Goal: Task Accomplishment & Management: Complete application form

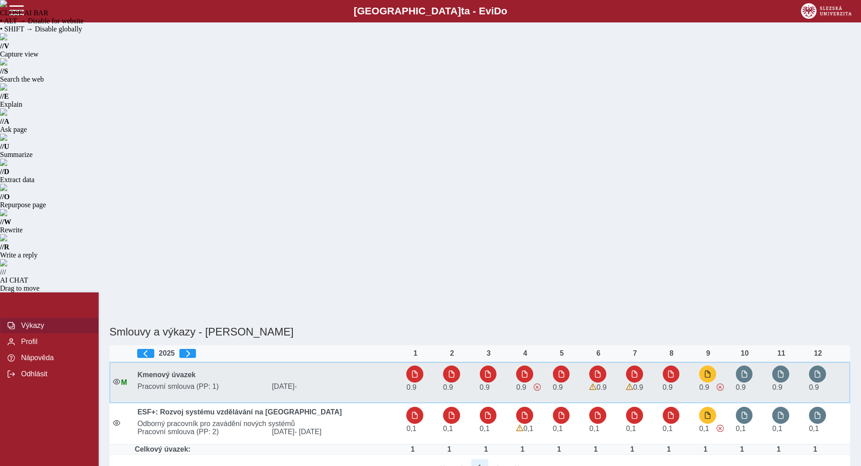
click at [713, 366] on div "0.9" at bounding box center [711, 383] width 25 height 34
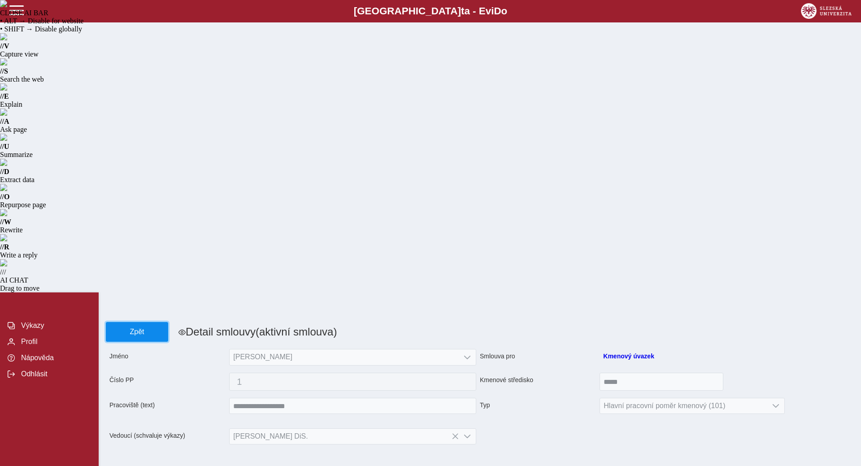
click at [131, 328] on span "Zpět" at bounding box center [137, 332] width 54 height 8
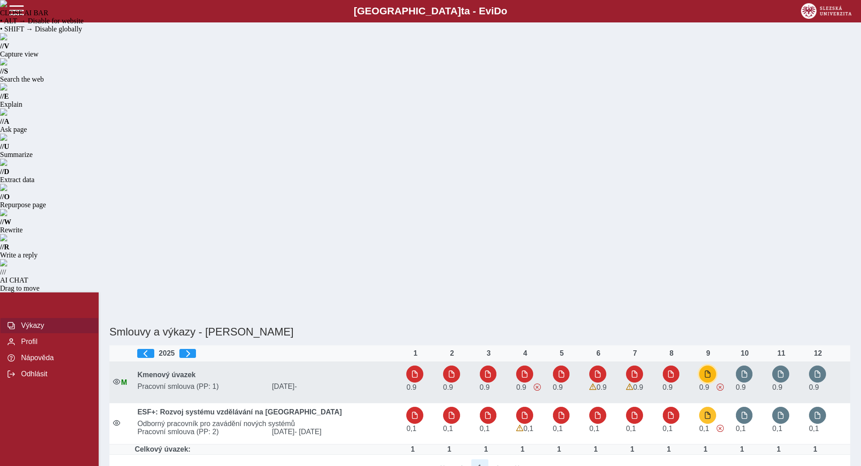
click at [707, 366] on button "button" at bounding box center [707, 374] width 17 height 17
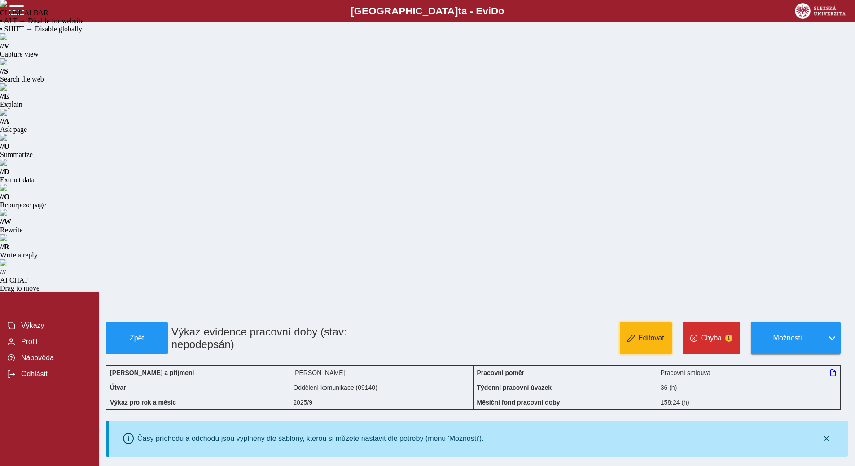
click at [637, 322] on button "Editovat" at bounding box center [645, 338] width 52 height 32
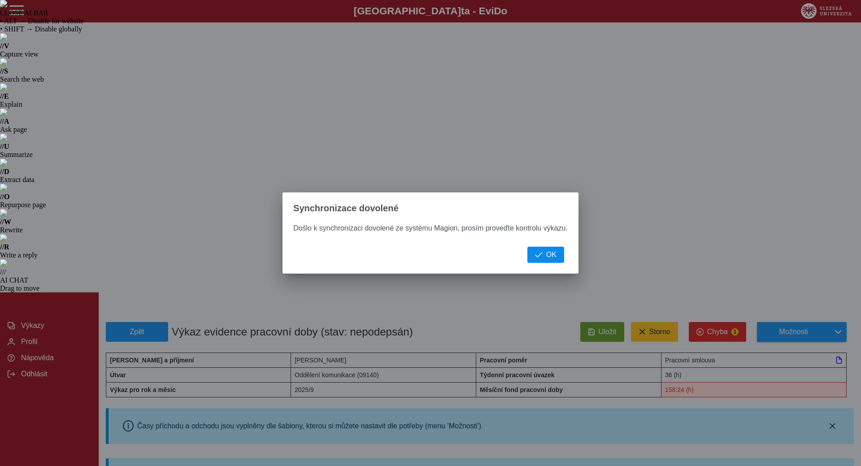
drag, startPoint x: 532, startPoint y: 265, endPoint x: 540, endPoint y: 261, distance: 8.6
click at [535, 264] on div "OK" at bounding box center [431, 260] width 296 height 27
click at [545, 255] on button "OK" at bounding box center [546, 255] width 37 height 16
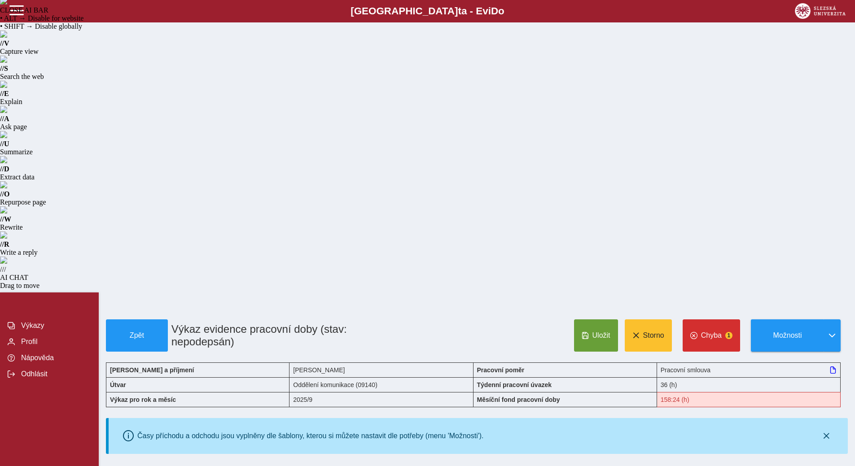
scroll to position [231, 0]
